Goal: Task Accomplishment & Management: Complete application form

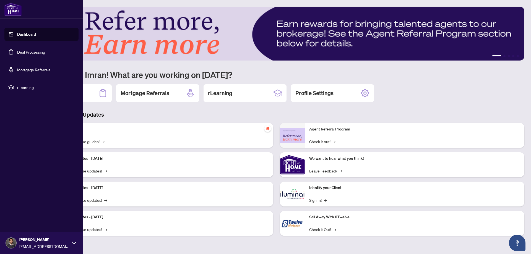
click at [17, 49] on link "Deal Processing" at bounding box center [31, 51] width 28 height 5
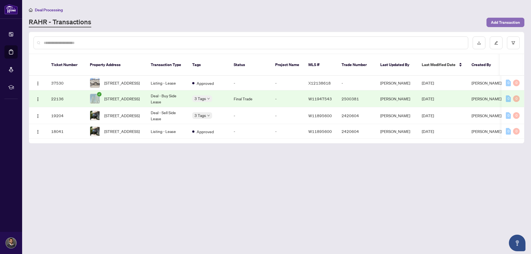
click at [507, 19] on span "Add Transaction" at bounding box center [505, 22] width 29 height 9
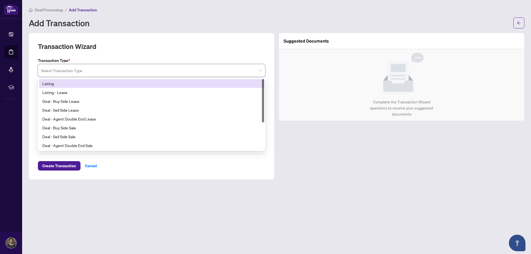
click at [172, 74] on input "search" at bounding box center [149, 71] width 216 height 12
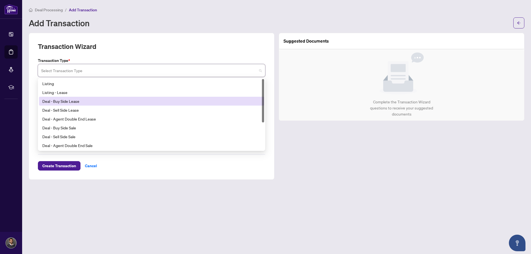
click at [115, 101] on div "Deal - Buy Side Lease" at bounding box center [151, 101] width 218 height 6
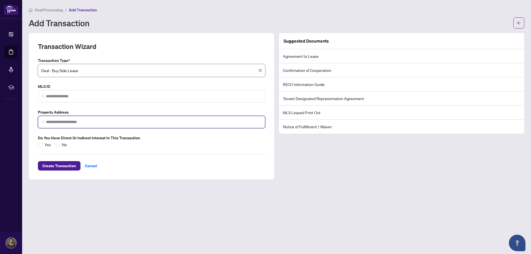
click at [63, 119] on input "search" at bounding box center [154, 122] width 216 height 6
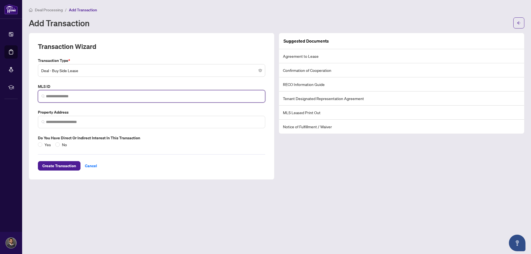
click at [64, 93] on input "search" at bounding box center [154, 96] width 216 height 6
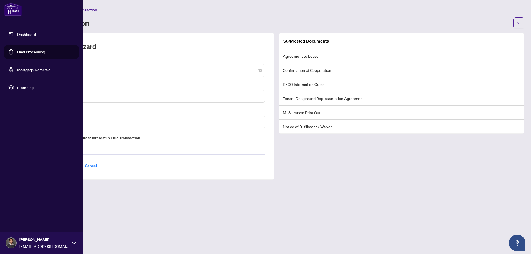
drag, startPoint x: 16, startPoint y: 41, endPoint x: 15, endPoint y: 37, distance: 4.0
click at [15, 40] on ul "Dashboard Deal Processing Mortgage Referrals rLearning" at bounding box center [41, 61] width 74 height 66
click at [17, 37] on link "Dashboard" at bounding box center [26, 34] width 19 height 5
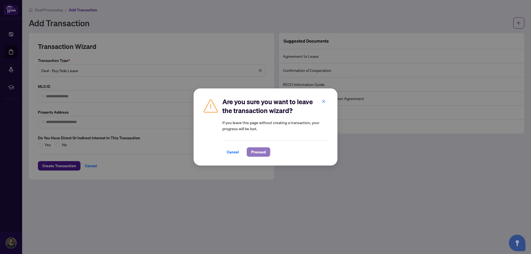
click at [253, 153] on span "Proceed" at bounding box center [258, 152] width 15 height 9
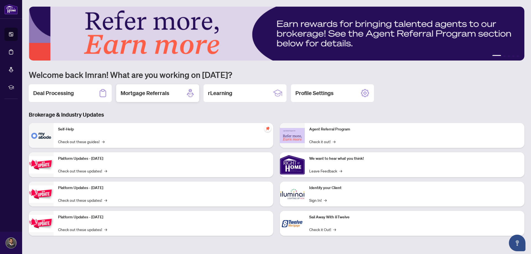
click at [166, 96] on h2 "Mortgage Referrals" at bounding box center [145, 93] width 49 height 8
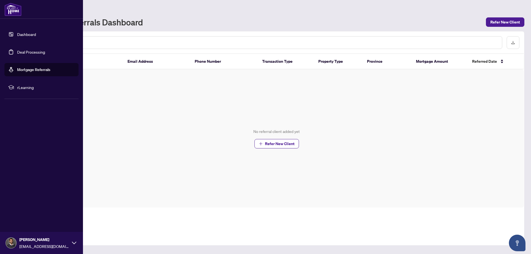
click at [20, 35] on link "Dashboard" at bounding box center [26, 34] width 19 height 5
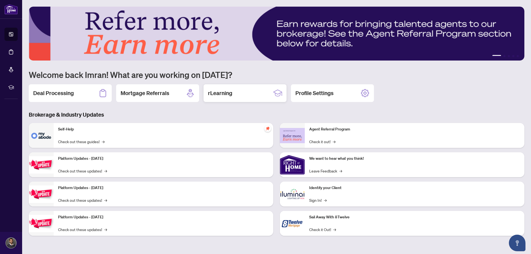
click at [211, 95] on h2 "rLearning" at bounding box center [220, 93] width 24 height 8
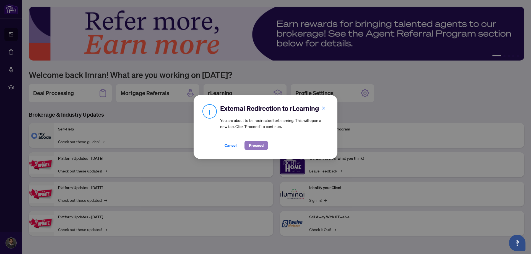
click at [257, 143] on span "Proceed" at bounding box center [256, 145] width 15 height 9
